Goal: Information Seeking & Learning: Learn about a topic

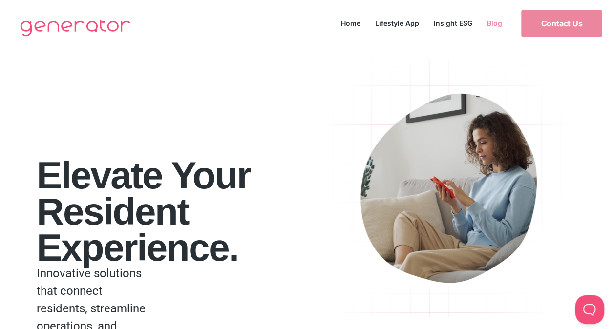
click at [492, 22] on link "Blog" at bounding box center [494, 23] width 30 height 13
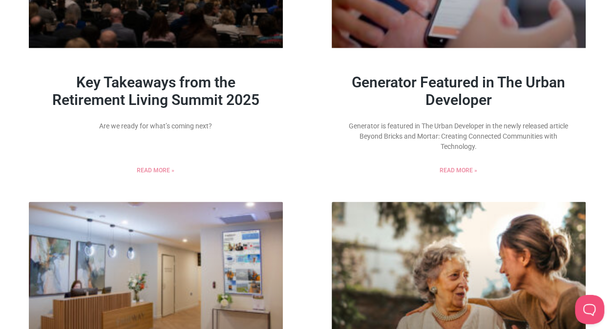
scroll to position [552, 0]
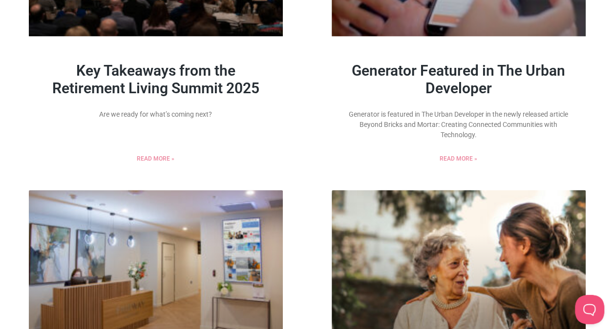
click at [182, 85] on link "Key Takeaways from the Retirement Living Summit 2025" at bounding box center [155, 79] width 207 height 35
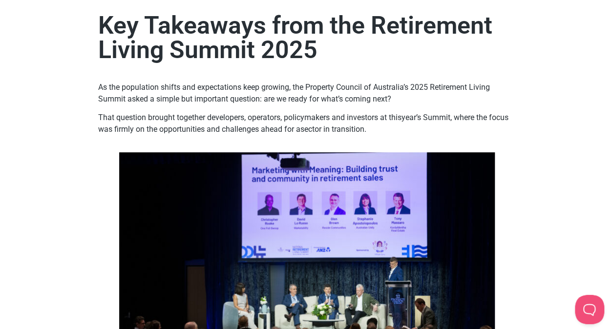
scroll to position [45, 0]
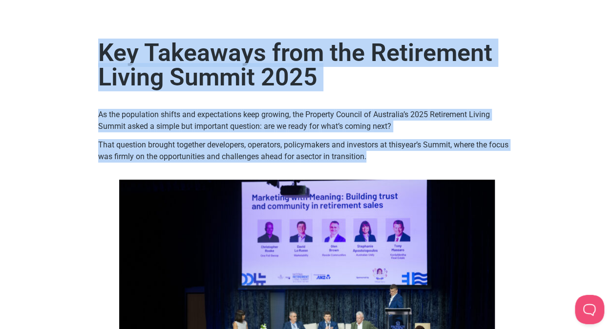
drag, startPoint x: 97, startPoint y: 46, endPoint x: 404, endPoint y: 156, distance: 326.2
copy div "Key Takeaways from the Retirement Living Summit 2025 As the population shifts a…"
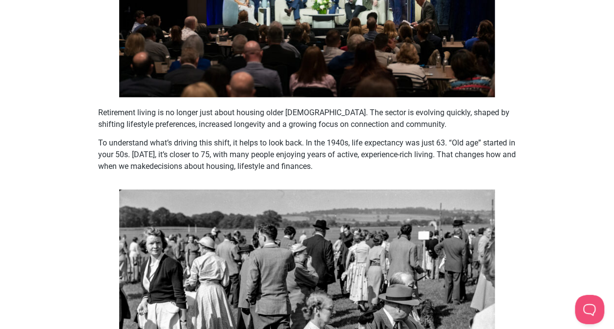
scroll to position [399, 0]
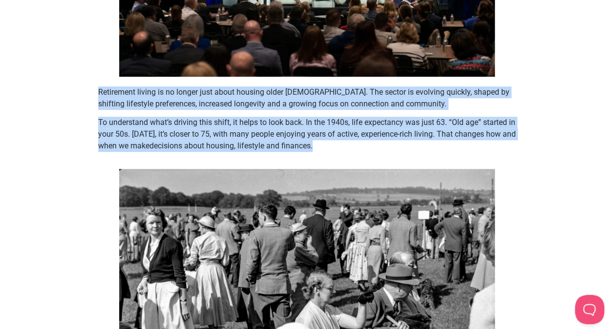
drag, startPoint x: 99, startPoint y: 92, endPoint x: 347, endPoint y: 154, distance: 255.5
click at [347, 154] on div "Retirement living is no longer just about housing older Australians. The sector…" at bounding box center [306, 122] width 417 height 73
copy div "Retirement living is no longer just about housing older Australians. The sector…"
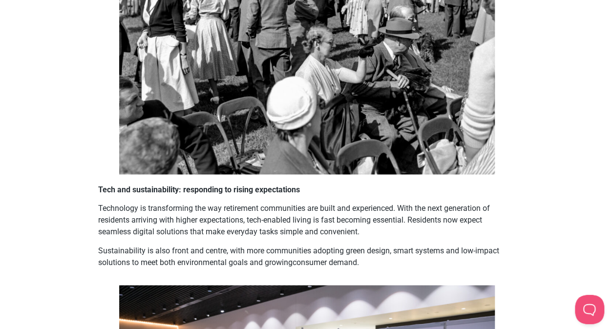
scroll to position [686, 0]
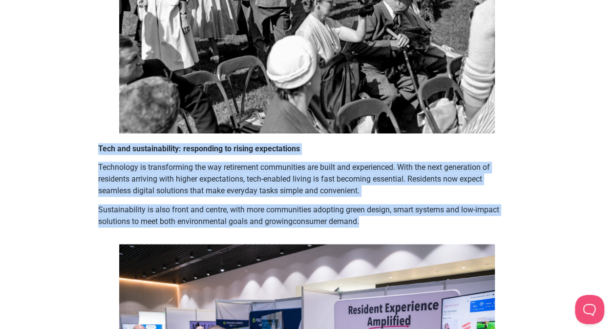
drag, startPoint x: 99, startPoint y: 147, endPoint x: 379, endPoint y: 234, distance: 292.7
click at [379, 234] on div "Tech and sustainability: responding to rising expectations Technology is transf…" at bounding box center [306, 188] width 417 height 91
copy div "Tech and sustainability: responding to rising expectations Technology is transf…"
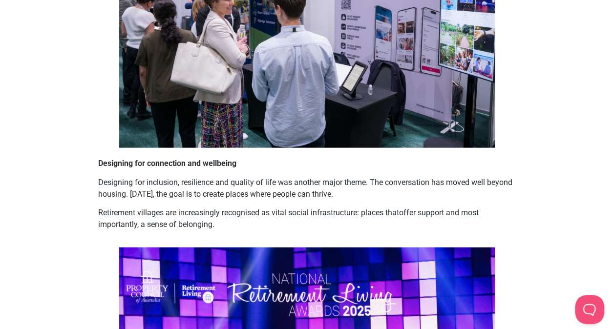
scroll to position [1035, 0]
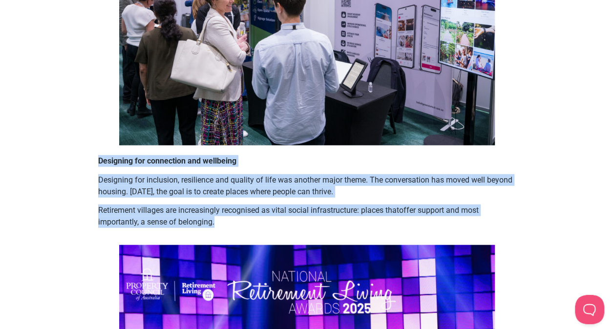
drag, startPoint x: 98, startPoint y: 159, endPoint x: 297, endPoint y: 220, distance: 208.6
click at [297, 220] on div "Designing for connection and wellbeing Designing for inclusion, resilience and …" at bounding box center [306, 191] width 417 height 73
drag, startPoint x: 297, startPoint y: 220, endPoint x: 253, endPoint y: 184, distance: 57.2
copy div "Designing for connection and wellbeing Designing for inclusion, resilience and …"
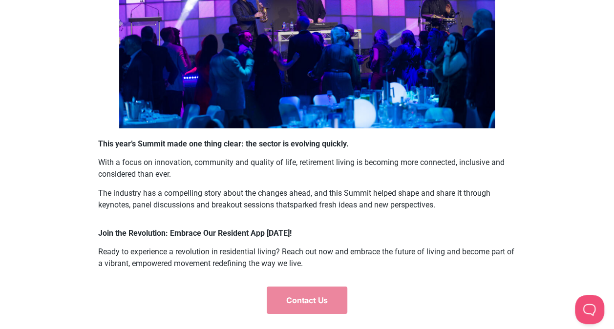
scroll to position [1417, 0]
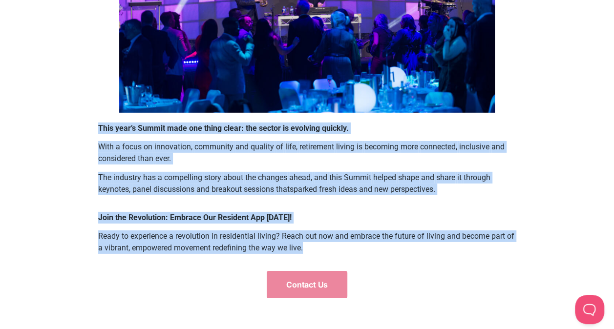
drag, startPoint x: 99, startPoint y: 127, endPoint x: 339, endPoint y: 263, distance: 275.8
drag, startPoint x: 339, startPoint y: 263, endPoint x: 288, endPoint y: 236, distance: 57.4
copy div "This year’s Summit made one thing clear: the sector is evolving quickly. With a…"
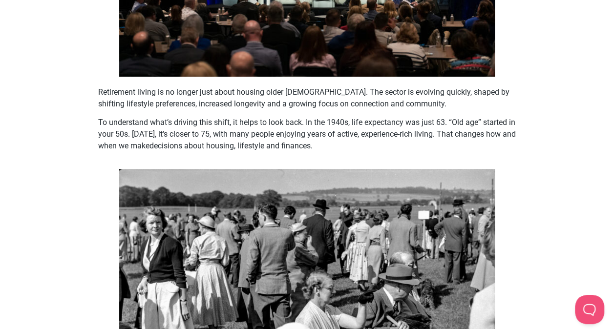
scroll to position [376, 0]
